Goal: Task Accomplishment & Management: Manage account settings

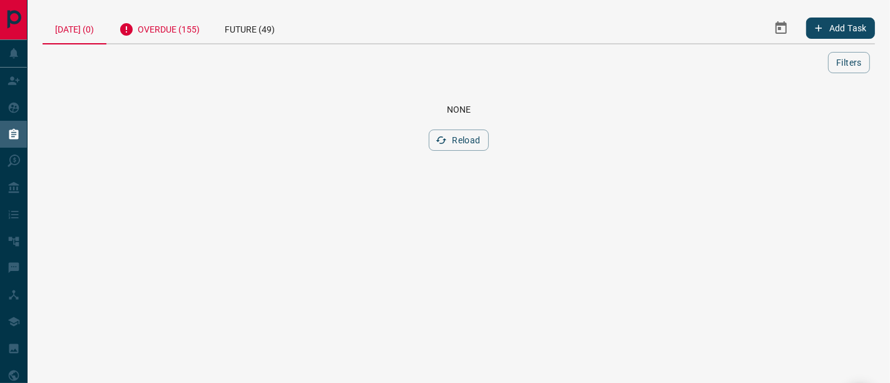
click at [190, 26] on div "Overdue (155)" at bounding box center [159, 28] width 106 height 31
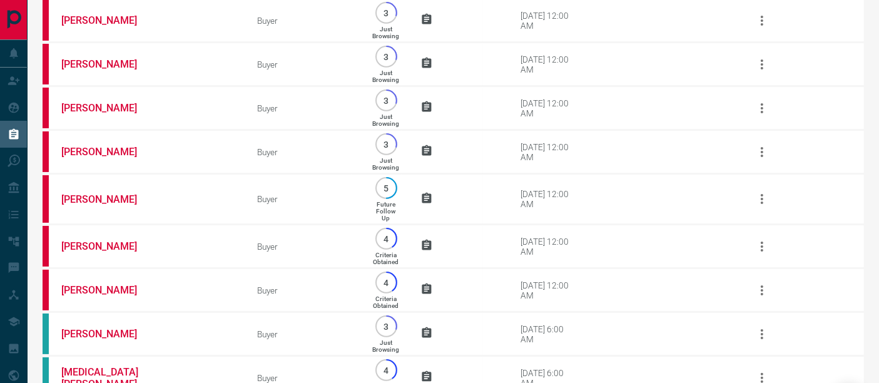
scroll to position [6709, 0]
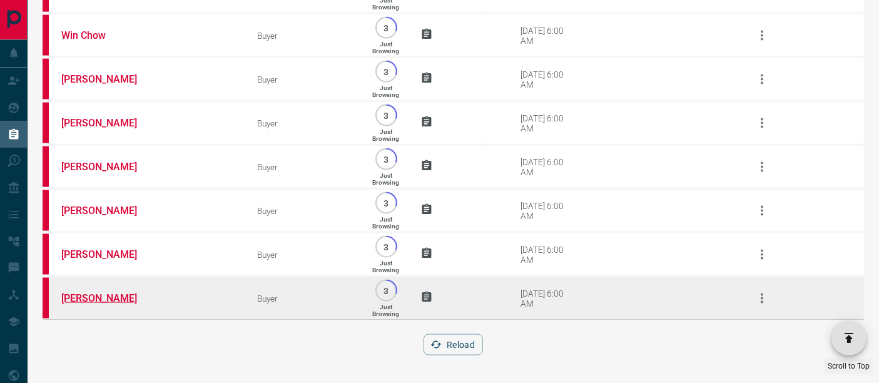
click at [96, 298] on link "[PERSON_NAME]" at bounding box center [108, 298] width 94 height 12
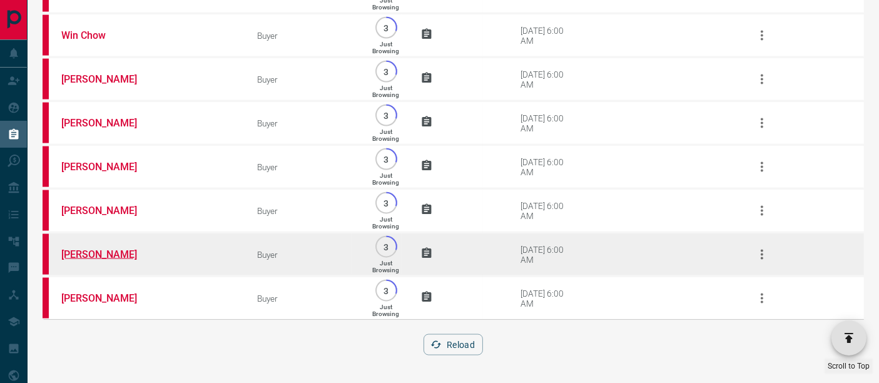
click at [111, 256] on link "[PERSON_NAME]" at bounding box center [108, 254] width 94 height 12
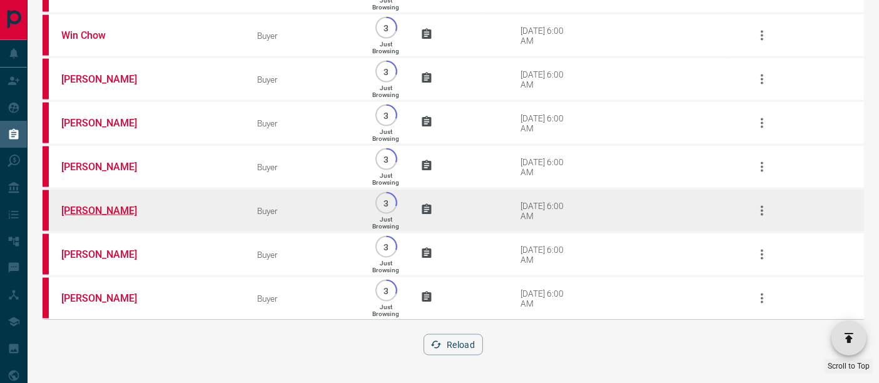
click at [63, 210] on link "[PERSON_NAME]" at bounding box center [108, 211] width 94 height 12
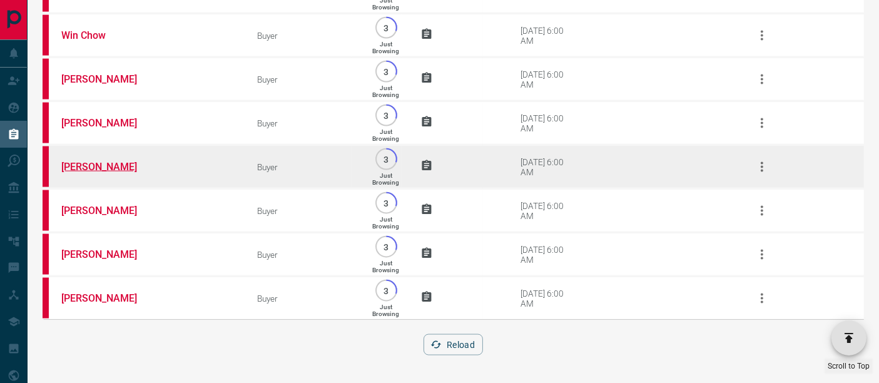
click at [98, 163] on link "[PERSON_NAME]" at bounding box center [108, 167] width 94 height 12
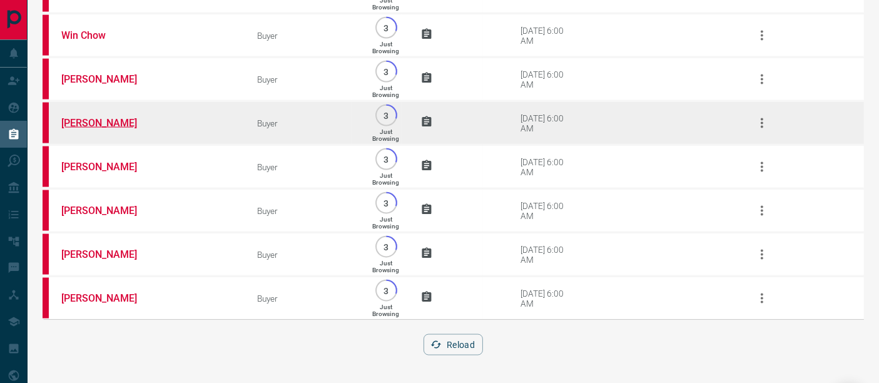
scroll to position [6639, 0]
click at [113, 129] on link "[PERSON_NAME]" at bounding box center [108, 123] width 94 height 12
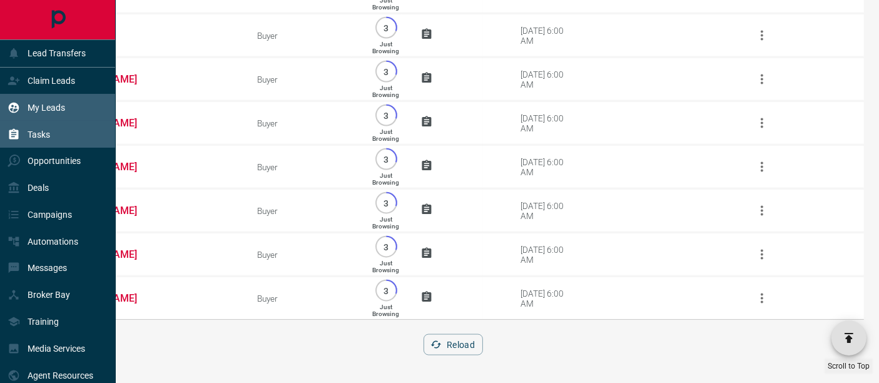
click at [33, 98] on div "My Leads" at bounding box center [37, 107] width 58 height 21
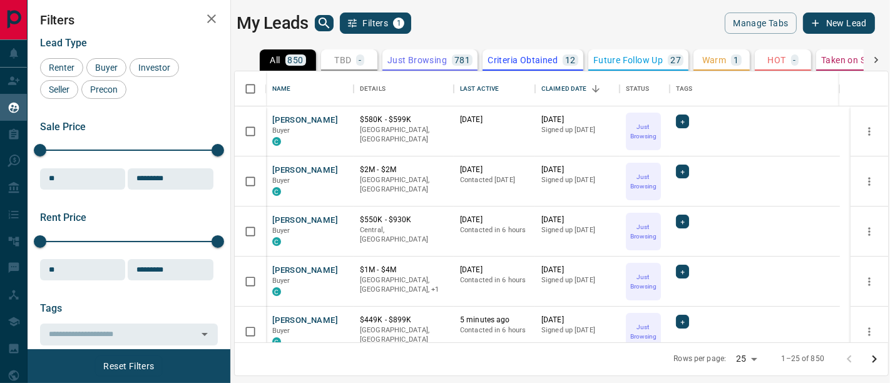
scroll to position [261, 643]
click at [297, 120] on button "[PERSON_NAME]" at bounding box center [305, 121] width 66 height 12
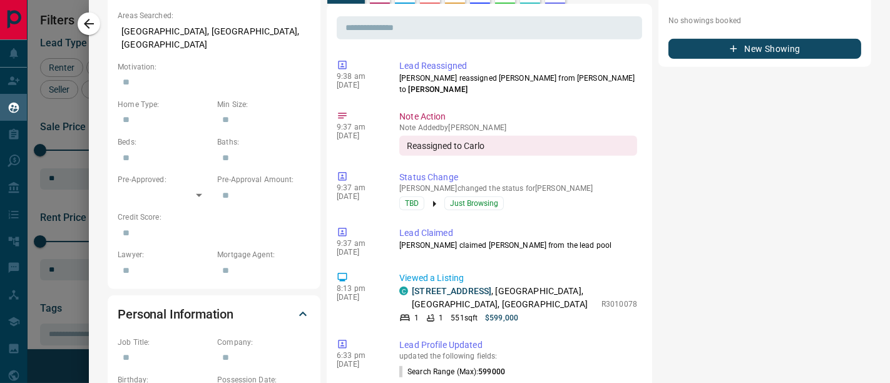
scroll to position [486, 0]
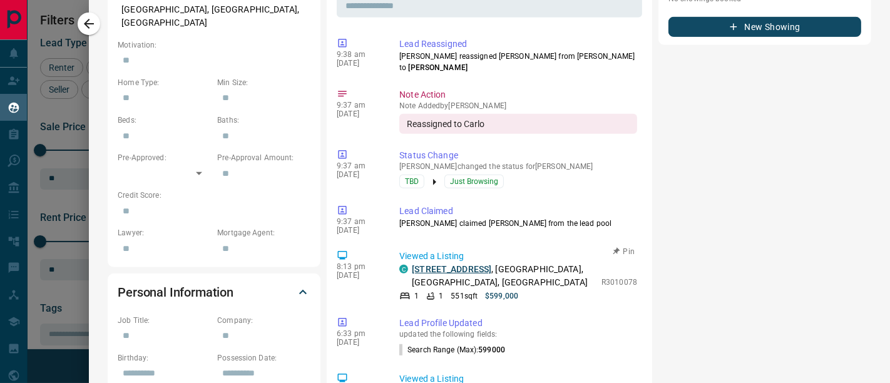
click at [451, 264] on link "[STREET_ADDRESS]" at bounding box center [451, 269] width 79 height 10
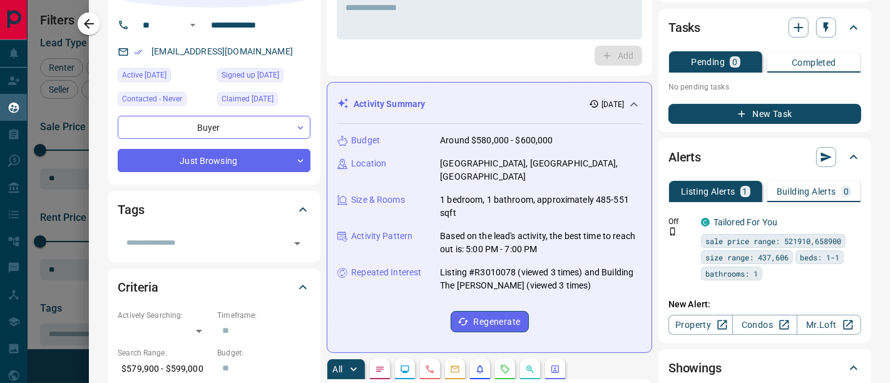
scroll to position [0, 0]
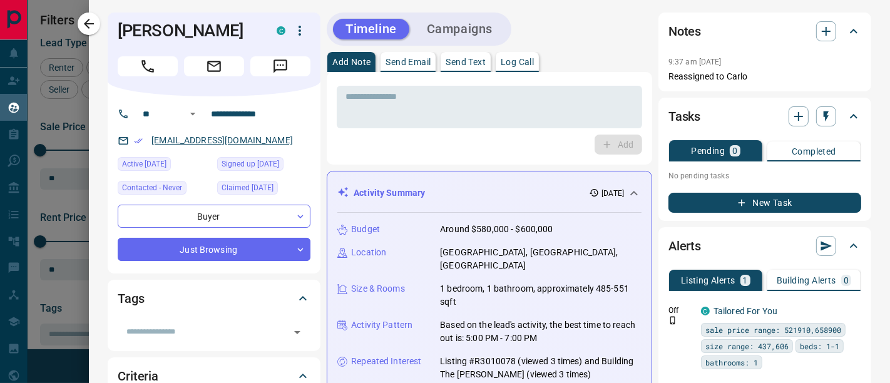
drag, startPoint x: 220, startPoint y: 140, endPoint x: 185, endPoint y: 138, distance: 34.4
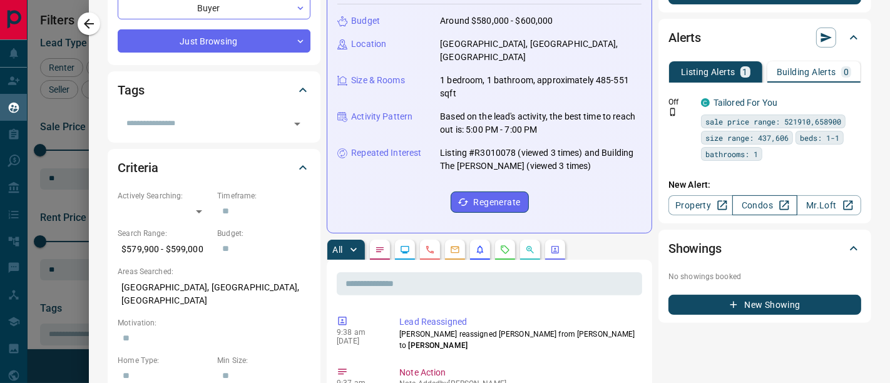
click at [744, 203] on link "Condos" at bounding box center [764, 205] width 64 height 20
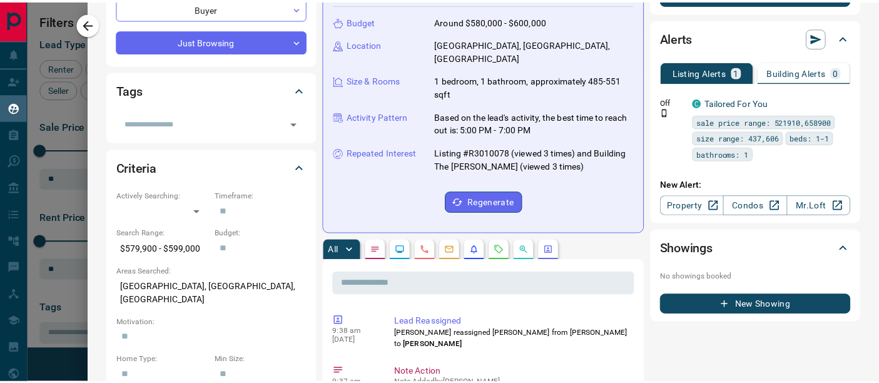
scroll to position [0, 0]
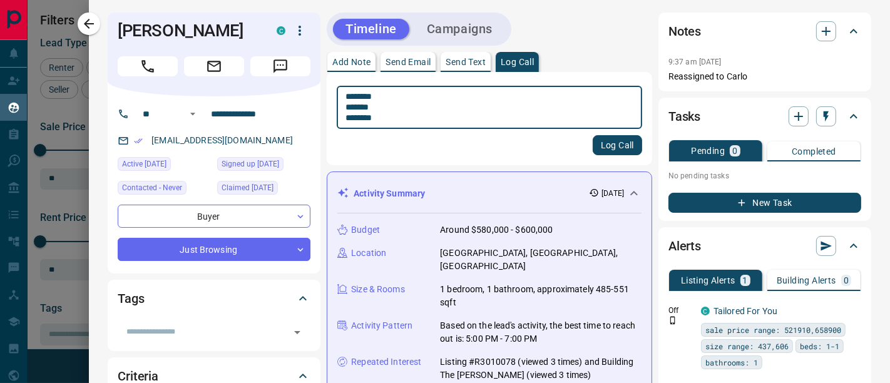
click at [477, 103] on textarea "******** ******* ********" at bounding box center [484, 107] width 277 height 33
click at [476, 93] on textarea "******** ******* ********" at bounding box center [484, 107] width 277 height 33
type textarea "**********"
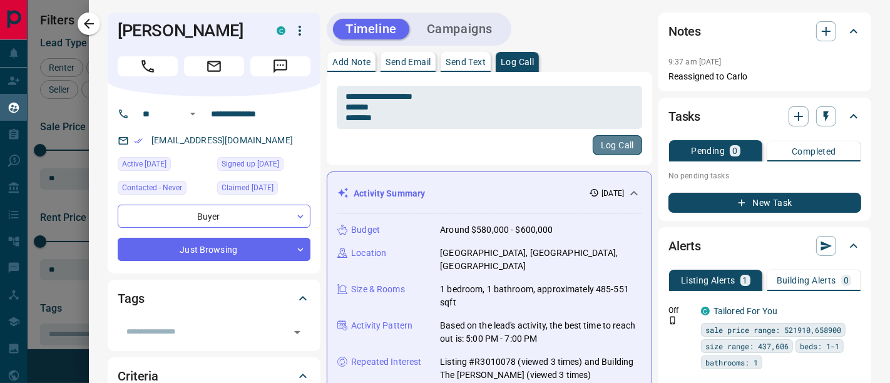
click at [606, 138] on button "Log Call" at bounding box center [617, 145] width 49 height 20
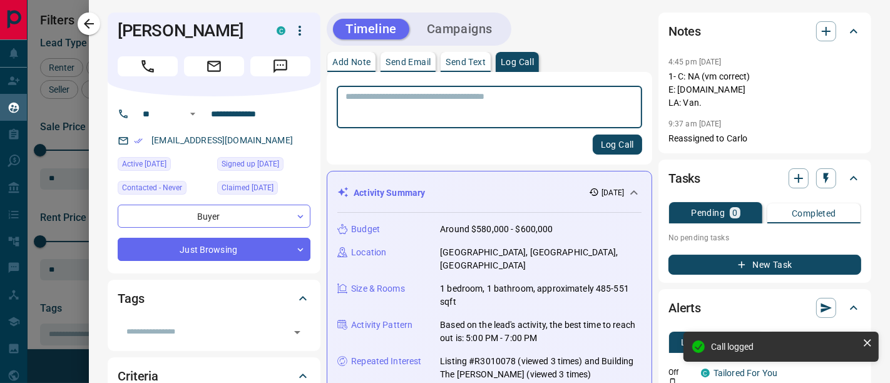
click at [741, 273] on button "New Task" at bounding box center [764, 265] width 193 height 20
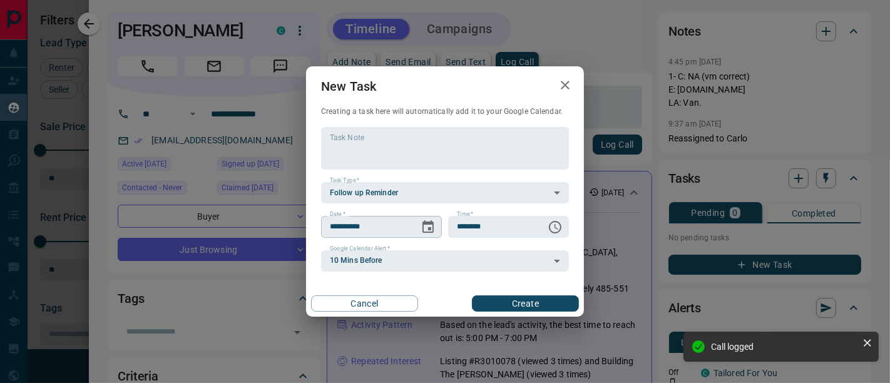
click at [427, 234] on icon "Choose date, selected date is Sep 14, 2025" at bounding box center [428, 227] width 15 height 15
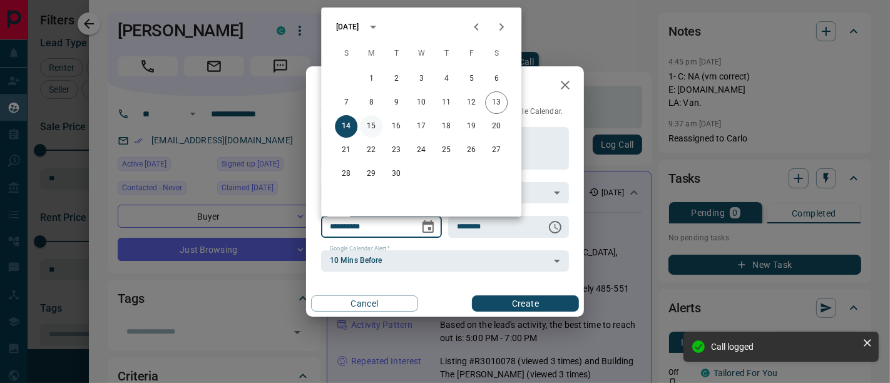
click at [377, 131] on button "15" at bounding box center [371, 126] width 23 height 23
type input "**********"
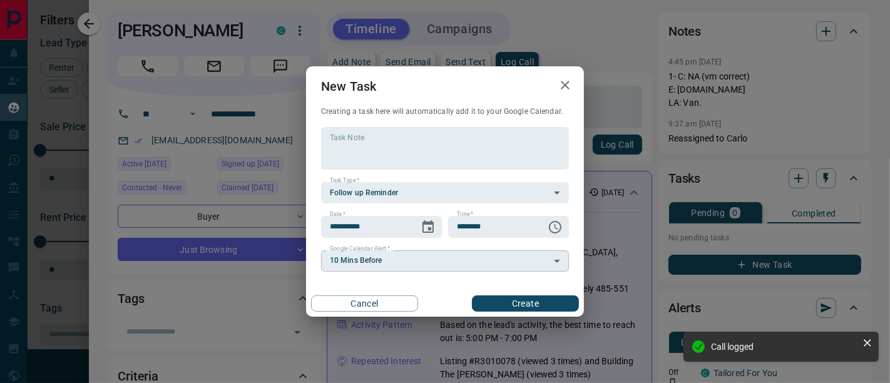
click at [398, 259] on body "Lead Transfers Claim Leads My Leads Tasks Opportunities Deals Campaigns Automat…" at bounding box center [445, 183] width 890 height 367
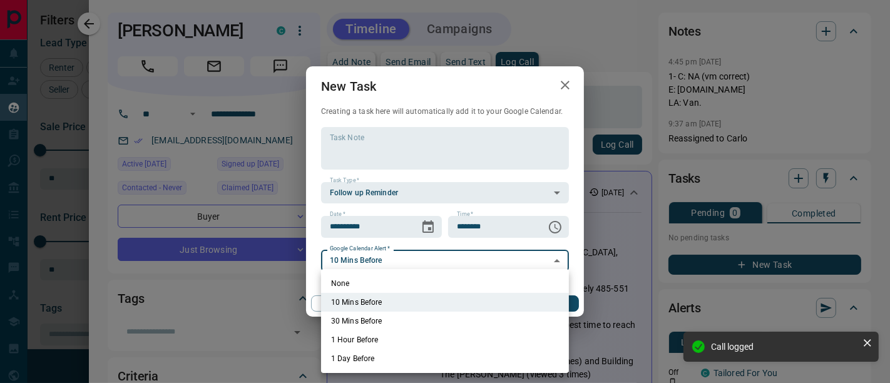
click at [395, 277] on li "None" at bounding box center [445, 283] width 248 height 19
type input "*"
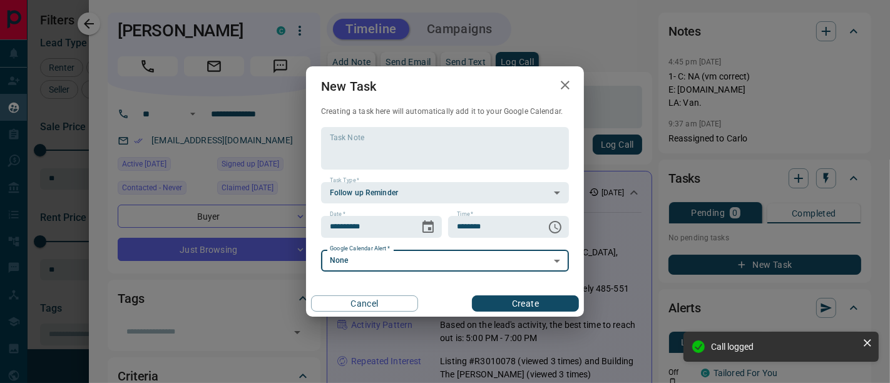
click at [522, 308] on button "Create" at bounding box center [525, 303] width 107 height 16
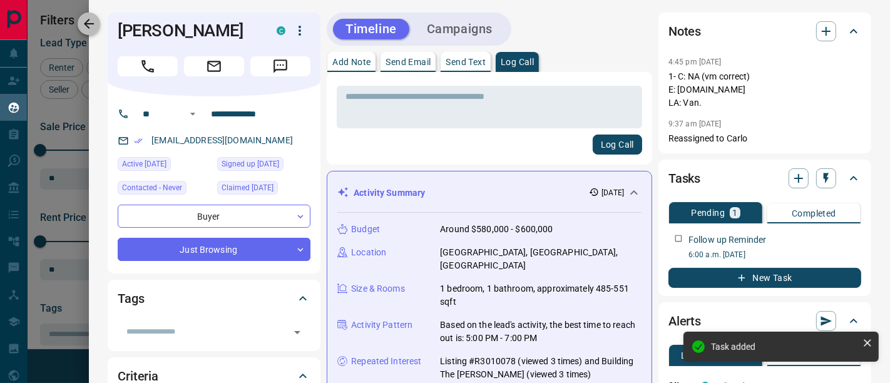
click at [81, 23] on icon "button" at bounding box center [88, 23] width 15 height 15
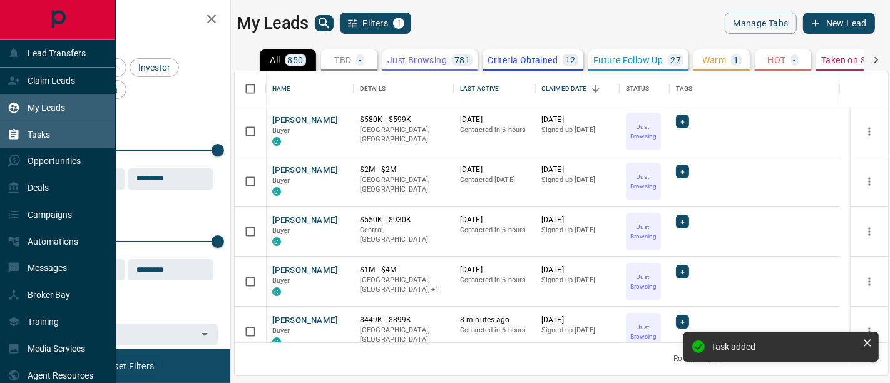
click at [53, 135] on div "Tasks" at bounding box center [58, 134] width 116 height 27
